Goal: Transaction & Acquisition: Purchase product/service

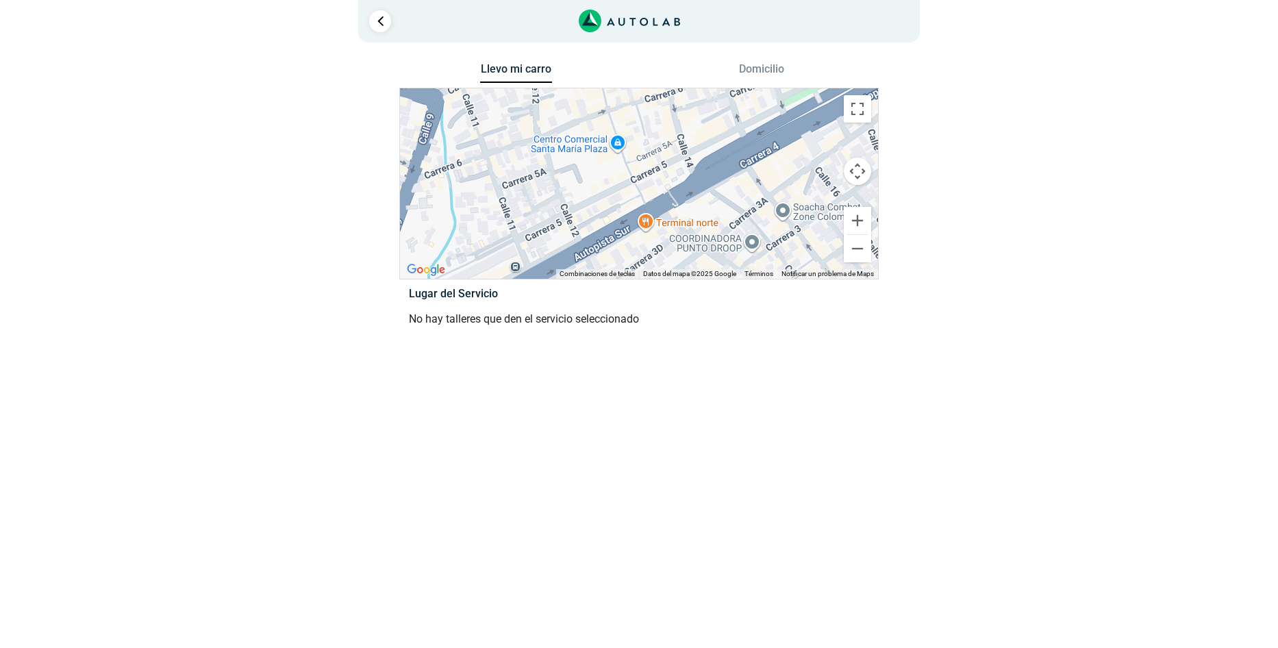
drag, startPoint x: 735, startPoint y: 225, endPoint x: 678, endPoint y: 203, distance: 61.6
click at [681, 218] on div at bounding box center [639, 183] width 478 height 190
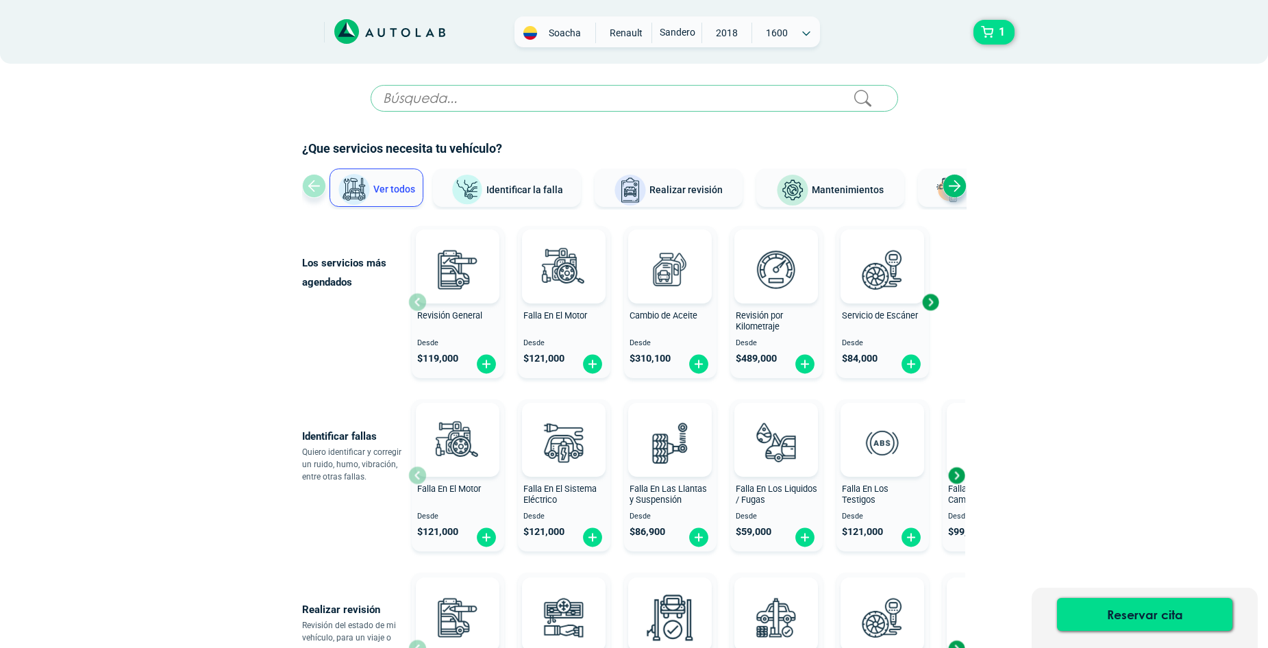
click at [1121, 355] on div "× ¡Reserva tranquilo! Sin datos de tarjeta ni pagos Aquí puedes ver tus servici…" at bounding box center [634, 598] width 1268 height 1196
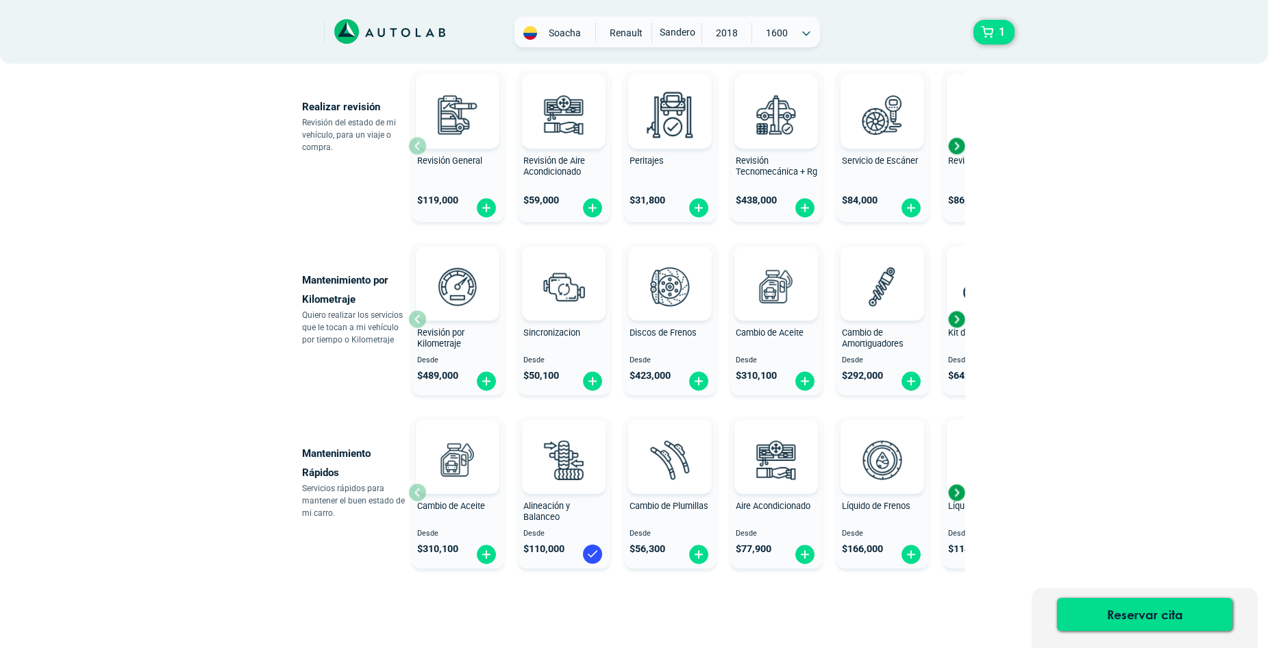
scroll to position [549, 0]
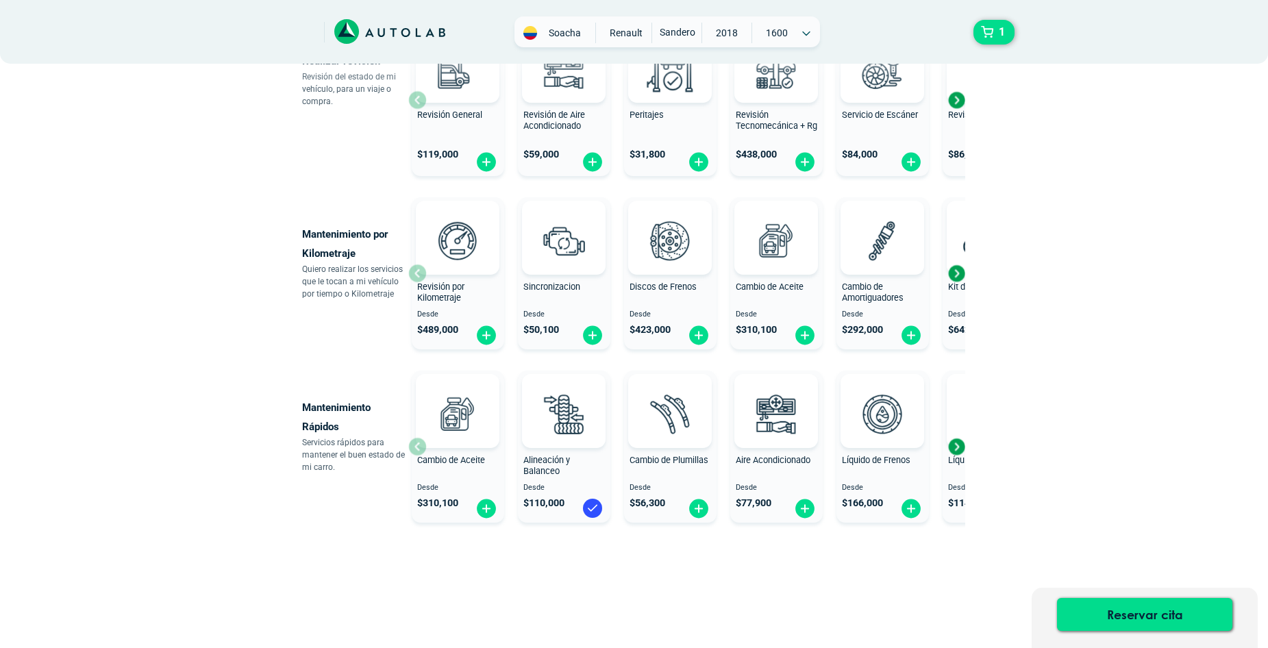
click at [557, 296] on div "Sincronizacion" at bounding box center [564, 294] width 92 height 27
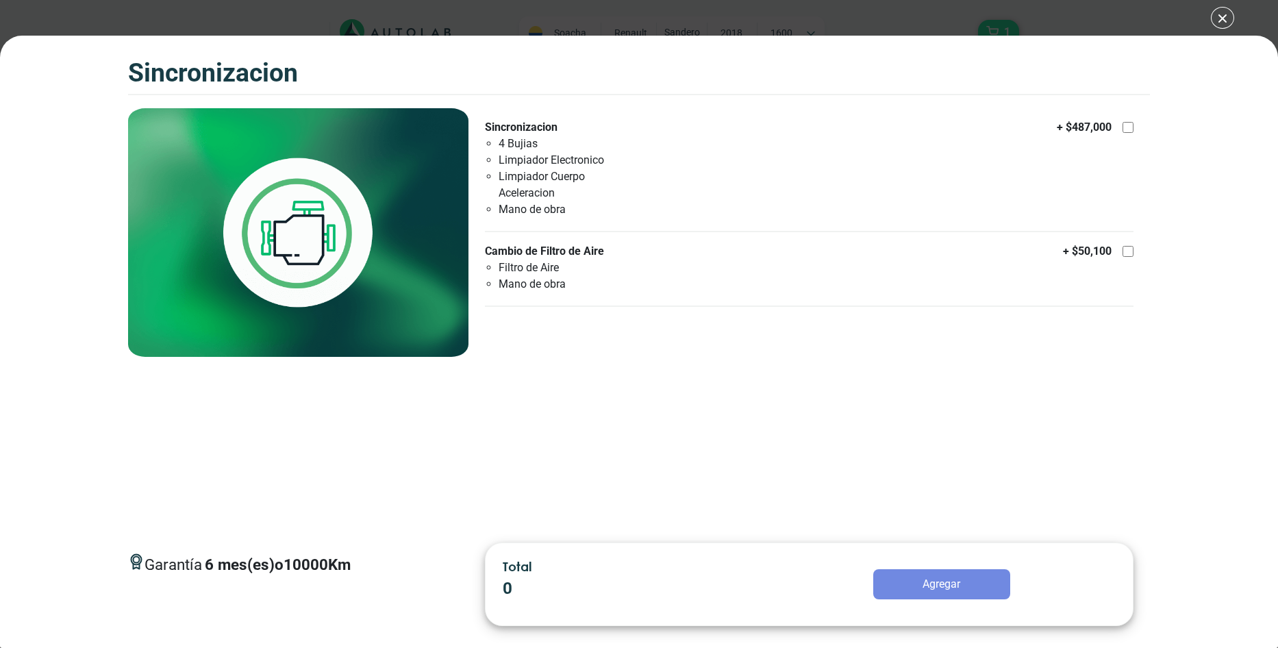
click at [1225, 18] on div "SINCRONIZACION 1 SINCRONIZACION 6 10000 Km" at bounding box center [639, 324] width 1278 height 648
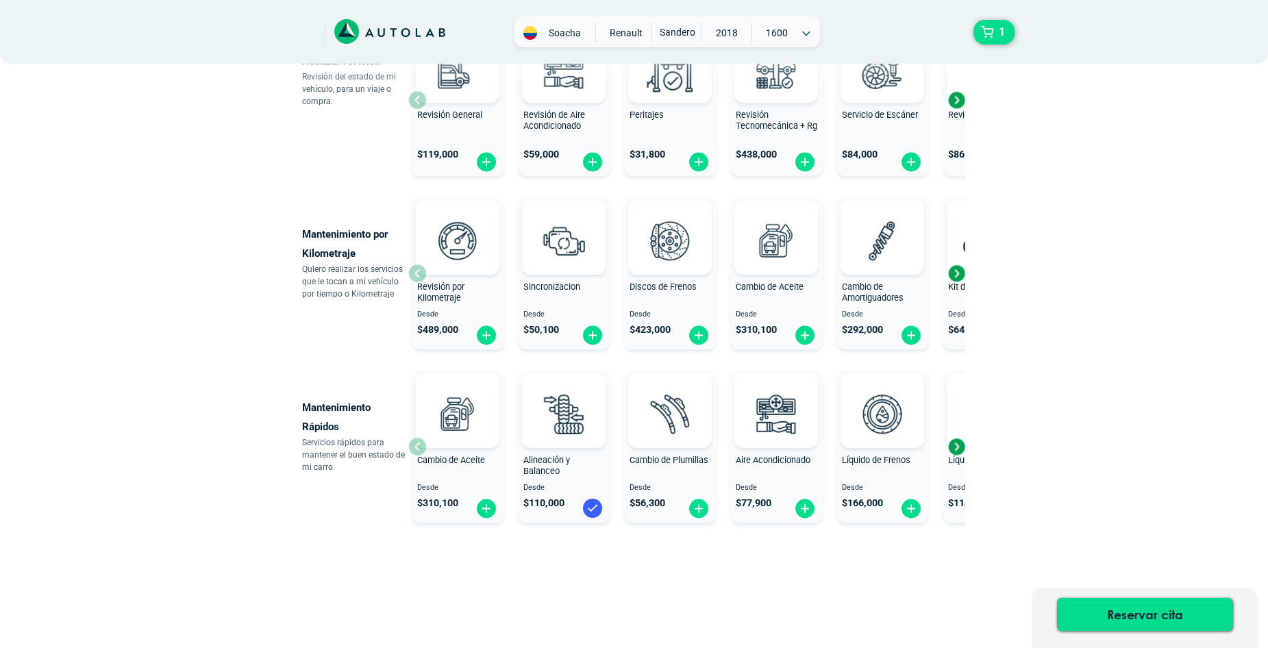
click at [592, 510] on img at bounding box center [592, 508] width 22 height 22
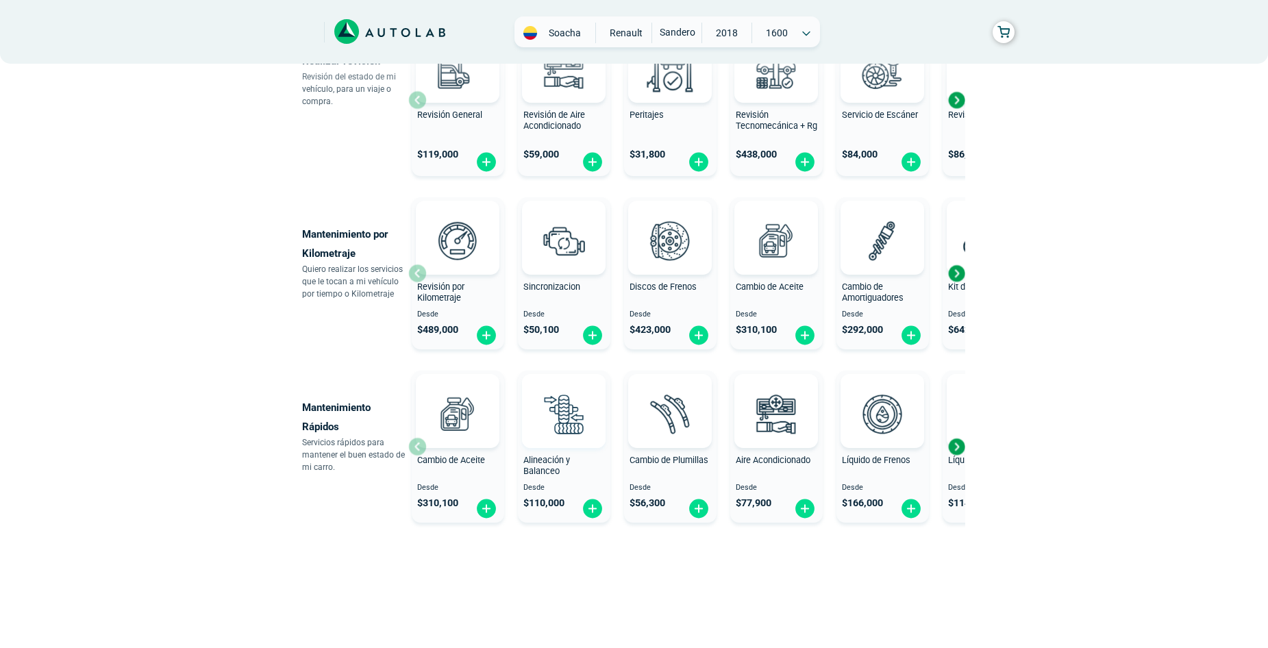
click at [564, 441] on img at bounding box center [563, 413] width 60 height 60
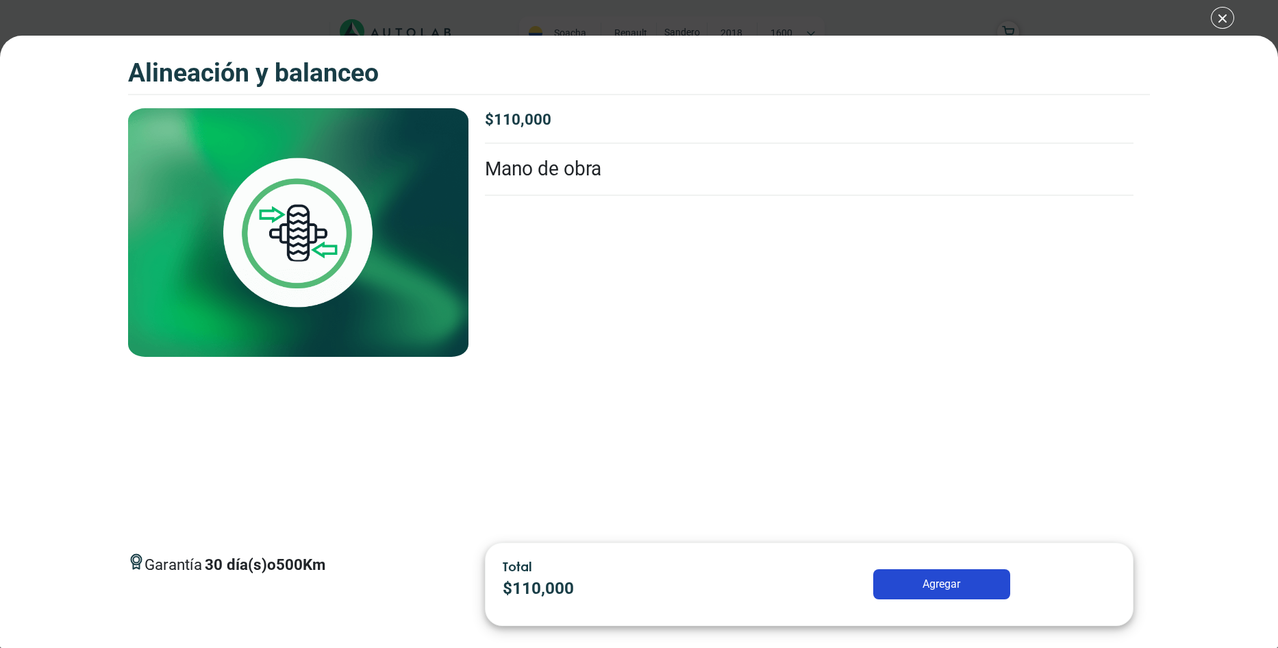
click at [303, 256] on img at bounding box center [298, 232] width 341 height 249
click at [1218, 18] on div "Alineación y Balanceo Alineación y Balanceo Garantía 30" at bounding box center [639, 324] width 1278 height 648
